Goal: Task Accomplishment & Management: Use online tool/utility

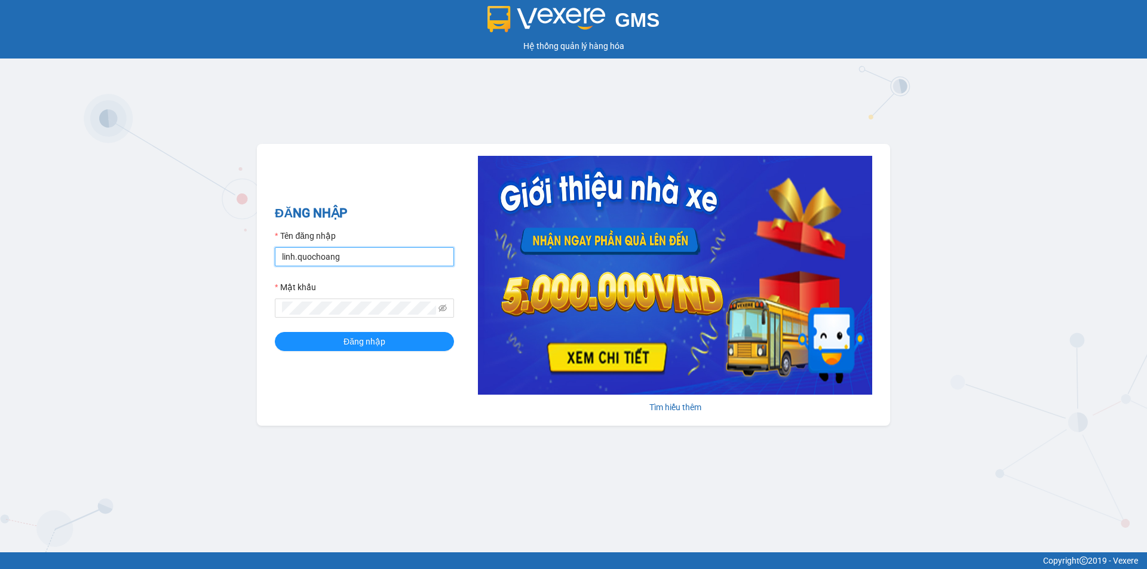
click at [370, 252] on input "linh.quochoang" at bounding box center [364, 256] width 179 height 19
type input "ngochan.quochoang"
click at [387, 339] on button "Đăng nhập" at bounding box center [364, 341] width 179 height 19
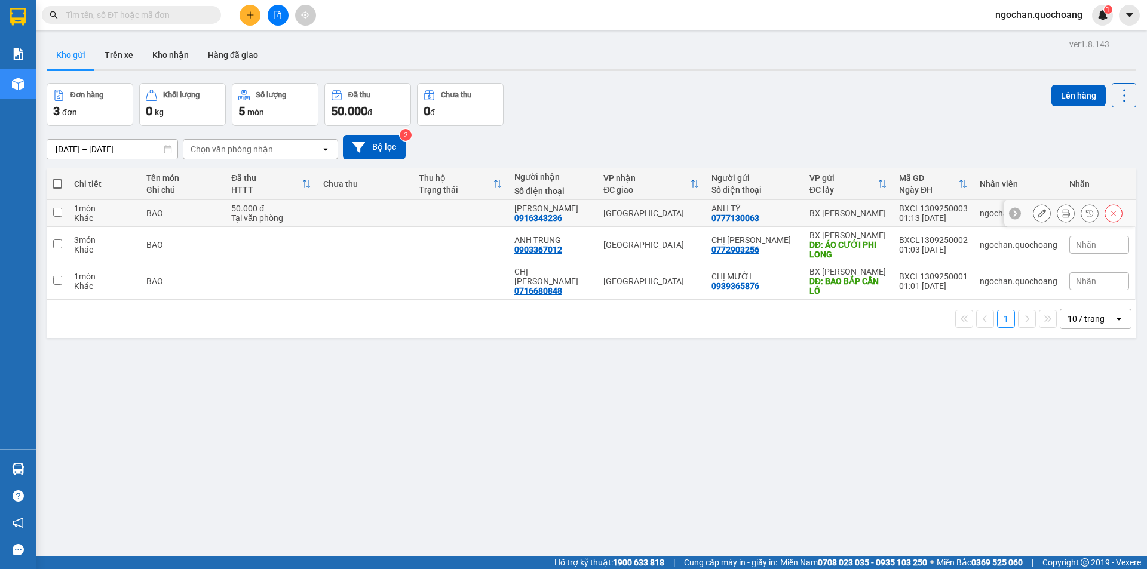
click at [60, 210] on input "checkbox" at bounding box center [57, 212] width 9 height 9
checkbox input "true"
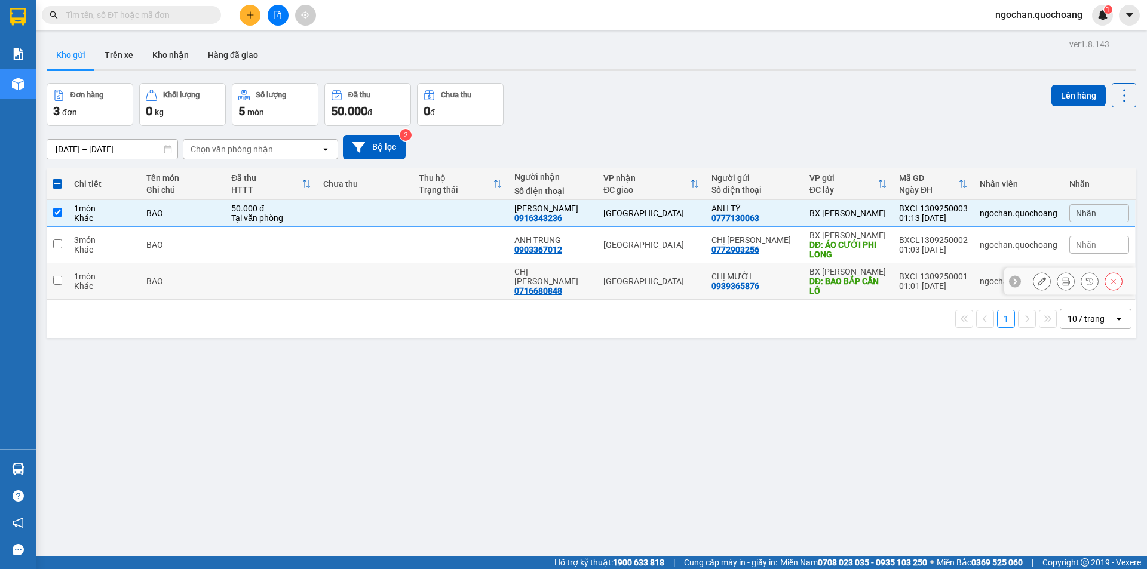
click at [61, 279] on input "checkbox" at bounding box center [57, 280] width 9 height 9
checkbox input "true"
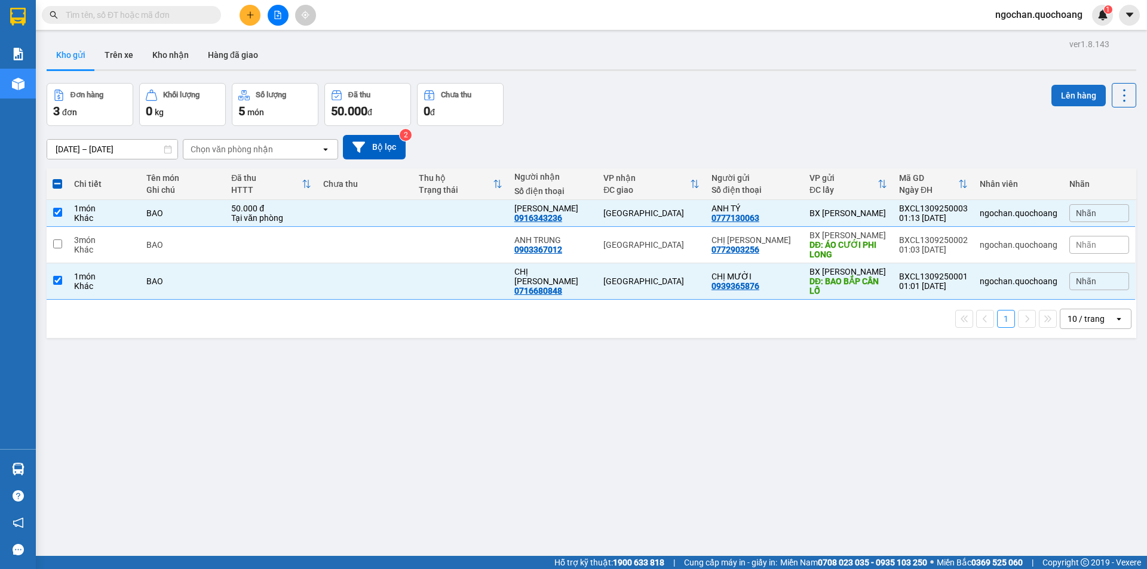
click at [1076, 93] on button "Lên hàng" at bounding box center [1078, 95] width 54 height 21
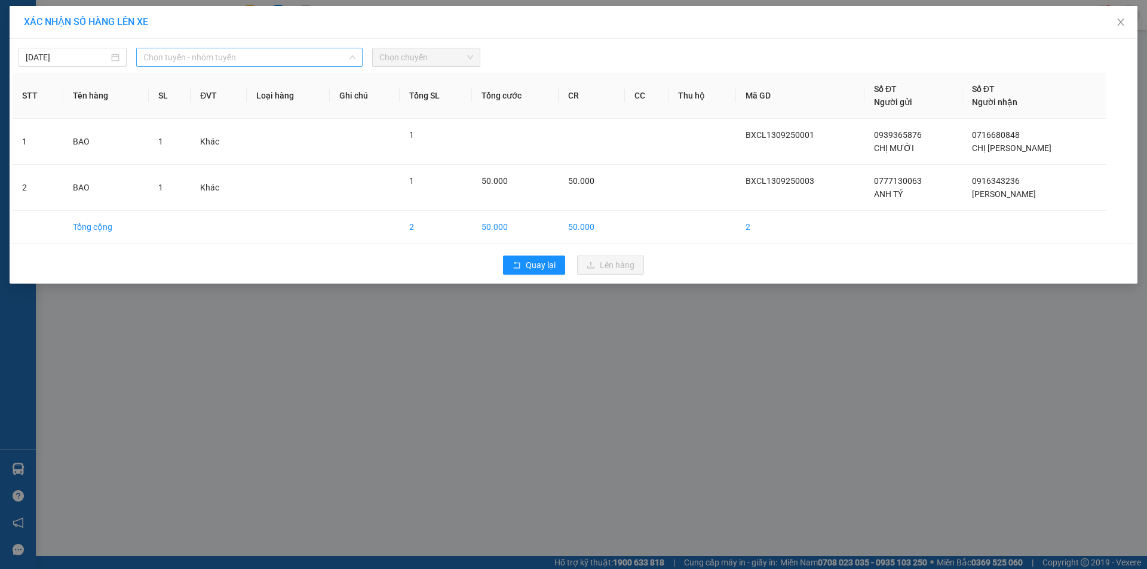
click at [355, 53] on div "Chọn tuyến - nhóm tuyến" at bounding box center [249, 57] width 226 height 19
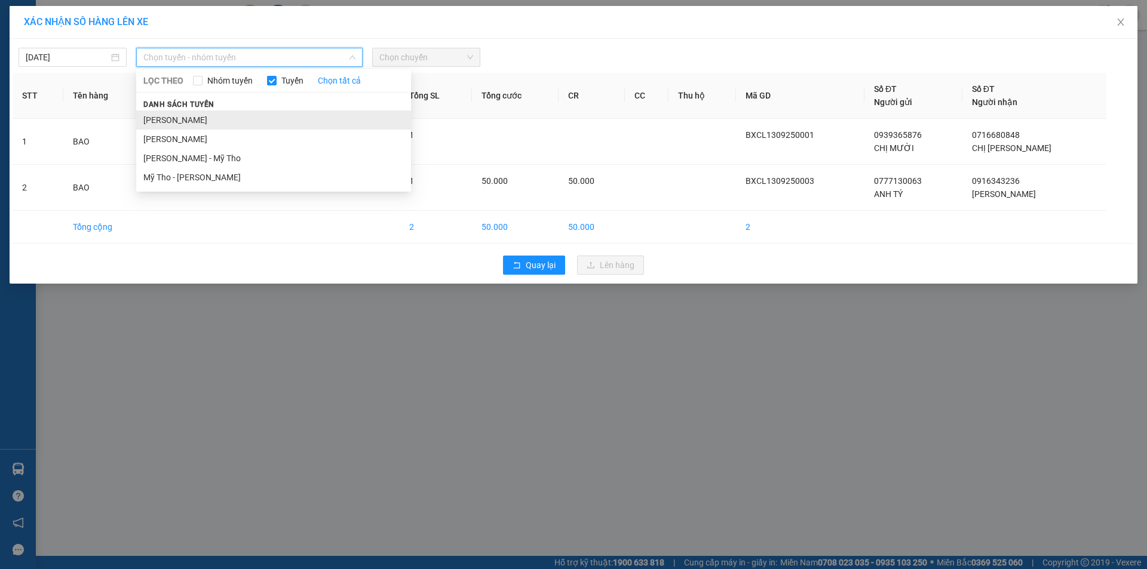
click at [272, 117] on li "Cao Lãnh - Hồ Chí Minh" at bounding box center [273, 119] width 275 height 19
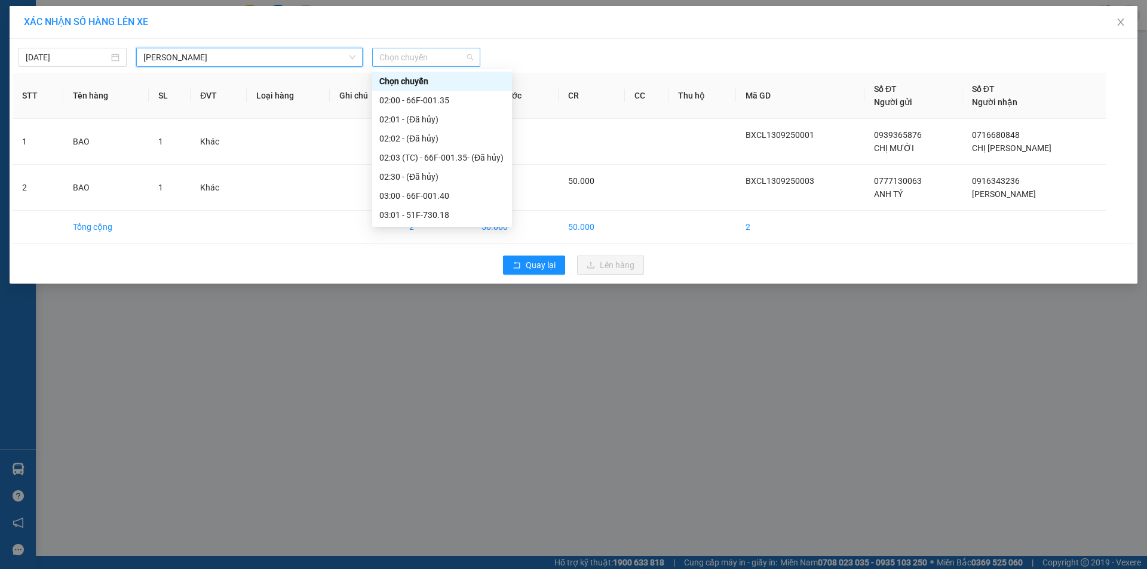
click at [472, 51] on span "Chọn chuyến" at bounding box center [426, 57] width 94 height 18
click at [435, 103] on div "02:00 - 66F-001.35" at bounding box center [441, 100] width 125 height 13
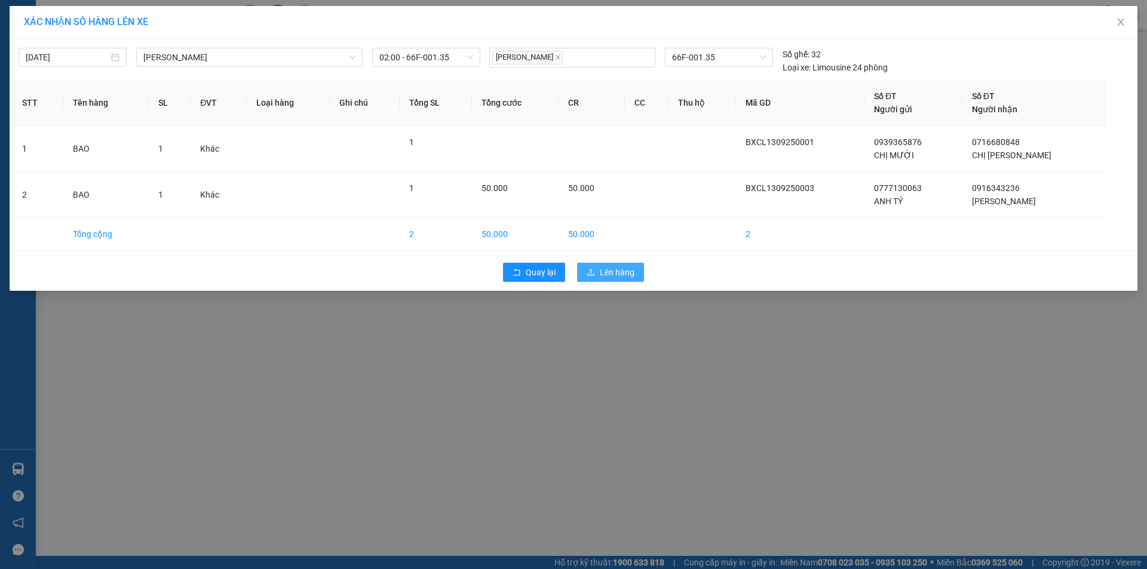
click at [612, 272] on span "Lên hàng" at bounding box center [617, 272] width 35 height 13
